Goal: Information Seeking & Learning: Learn about a topic

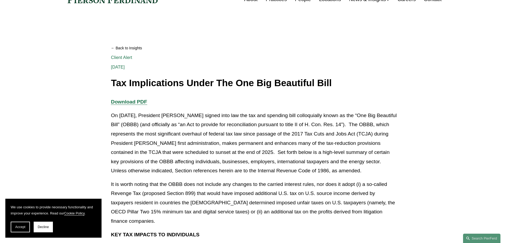
scroll to position [80, 0]
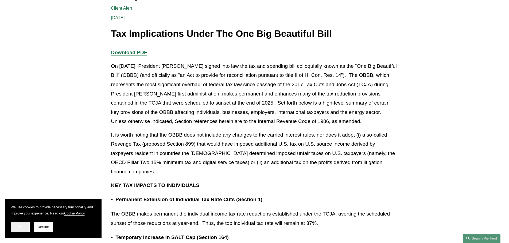
click at [18, 228] on span "Accept" at bounding box center [20, 227] width 10 height 4
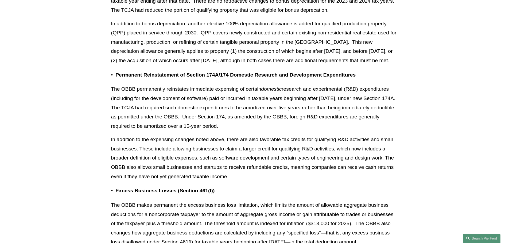
scroll to position [694, 0]
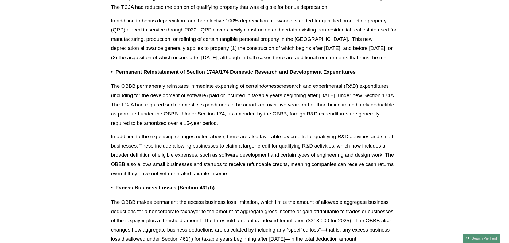
click at [292, 128] on p "The OBBB permanently reinstates immediate expensing of certain domestic researc…" at bounding box center [254, 105] width 287 height 46
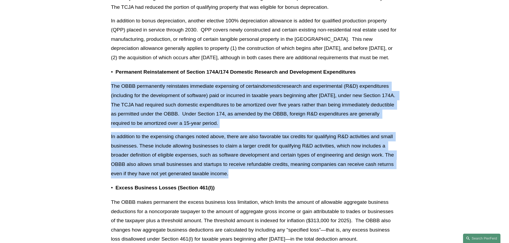
drag, startPoint x: 232, startPoint y: 184, endPoint x: 107, endPoint y: 99, distance: 151.4
copy div "Lor IPSU dolorsitame consectetu adipiscin elitseddo ei tempori utlabore etdolor…"
click at [231, 178] on p "In addition to the expensing changes noted above, there are also favorable tax …" at bounding box center [254, 155] width 287 height 46
drag, startPoint x: 231, startPoint y: 183, endPoint x: 111, endPoint y: 91, distance: 151.1
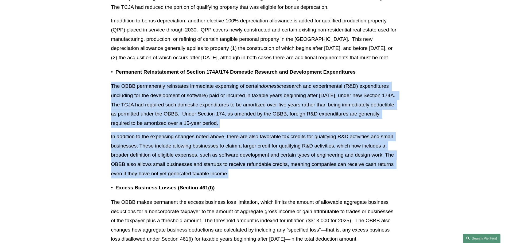
copy div "Lor IPSU dolorsitame consectetu adipiscin elitseddo ei tempori utlabore etdolor…"
click at [186, 115] on p "The OBBB permanently reinstates immediate expensing of certain domestic researc…" at bounding box center [254, 105] width 287 height 46
click at [212, 119] on p "The OBBB permanently reinstates immediate expensing of certain domestic researc…" at bounding box center [254, 105] width 287 height 46
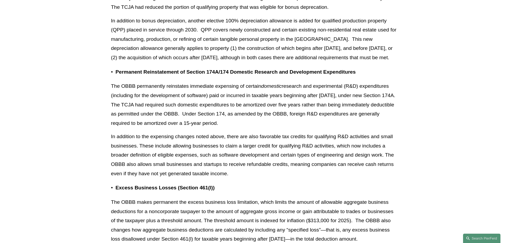
click at [257, 149] on p "In addition to the expensing changes noted above, there are also favorable tax …" at bounding box center [254, 155] width 287 height 46
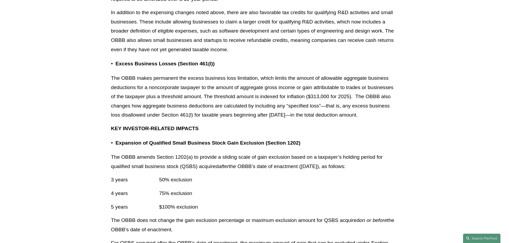
scroll to position [828, 0]
